Goal: Find specific fact: Find specific fact

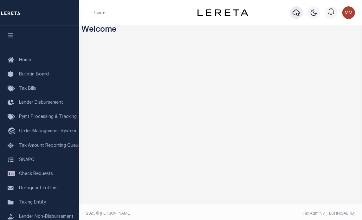
click at [297, 11] on icon "button" at bounding box center [297, 13] width 8 height 8
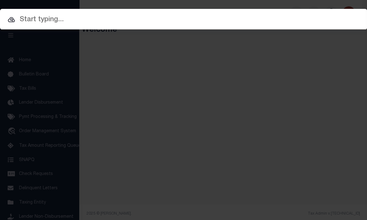
drag, startPoint x: 163, startPoint y: 16, endPoint x: 128, endPoint y: 25, distance: 35.5
click at [157, 18] on input "text" at bounding box center [183, 19] width 367 height 11
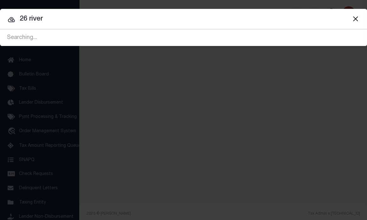
type input "26 river"
